Goal: Find specific page/section: Find specific page/section

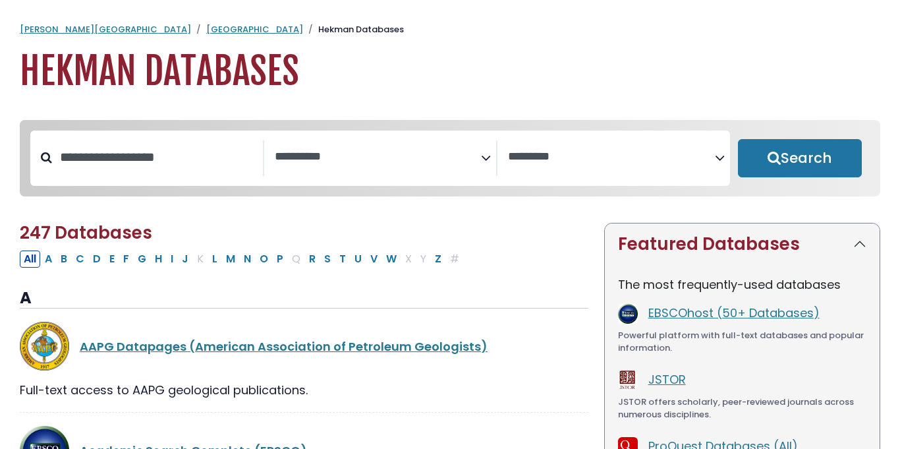
select select "Database Subject Filter"
select select "Database Vendors Filter"
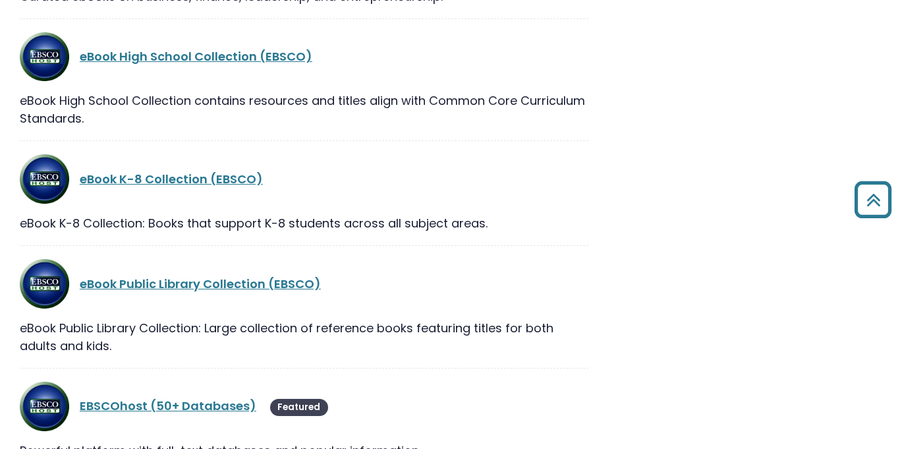
scroll to position [9476, 0]
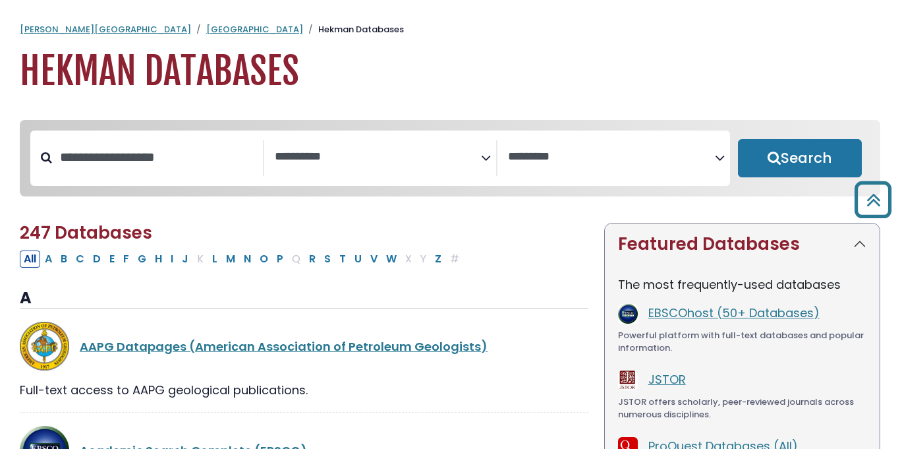
select select "Database Subject Filter"
select select "Database Vendors Filter"
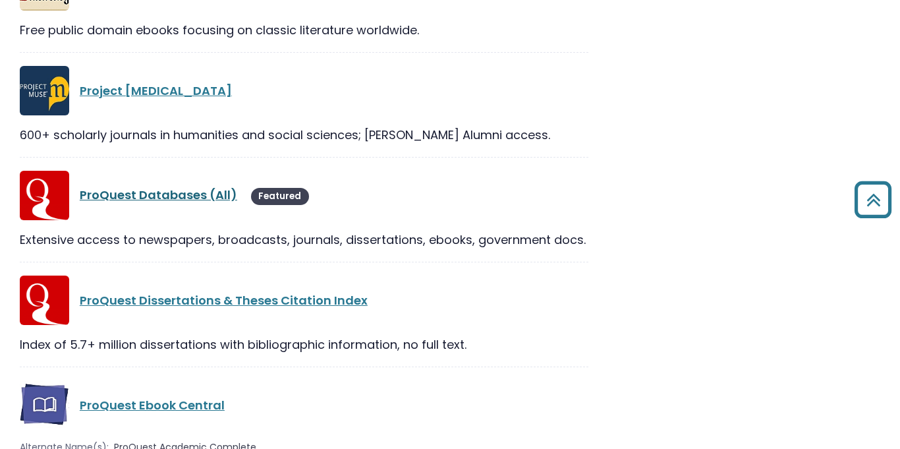
scroll to position [22033, 0]
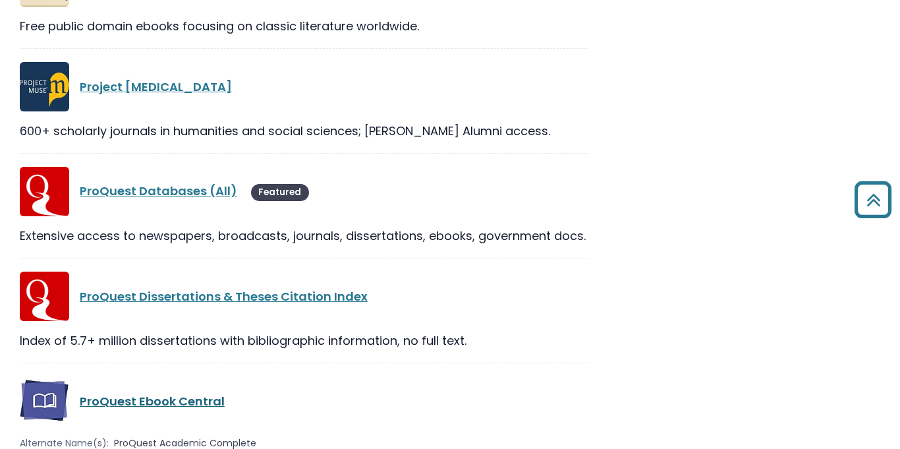
click at [166, 393] on link "ProQuest Ebook Central" at bounding box center [152, 401] width 145 height 16
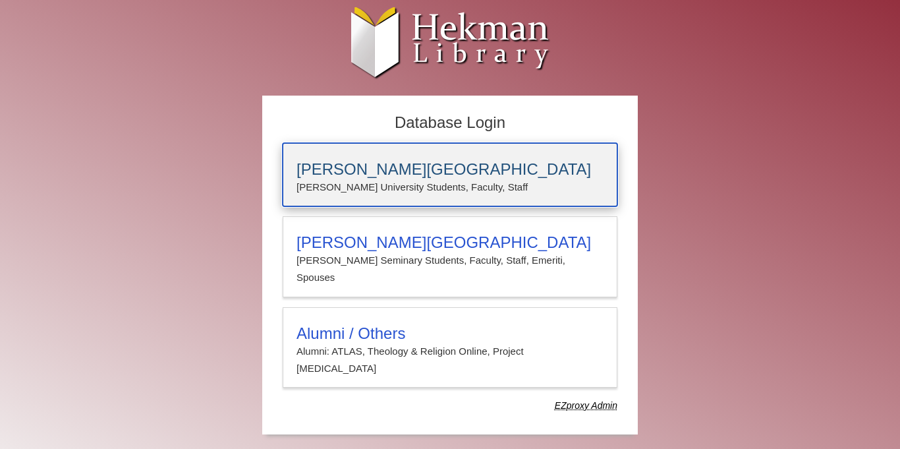
click at [457, 166] on h3 "[PERSON_NAME][GEOGRAPHIC_DATA]" at bounding box center [450, 169] width 307 height 18
